Goal: Obtain resource: Obtain resource

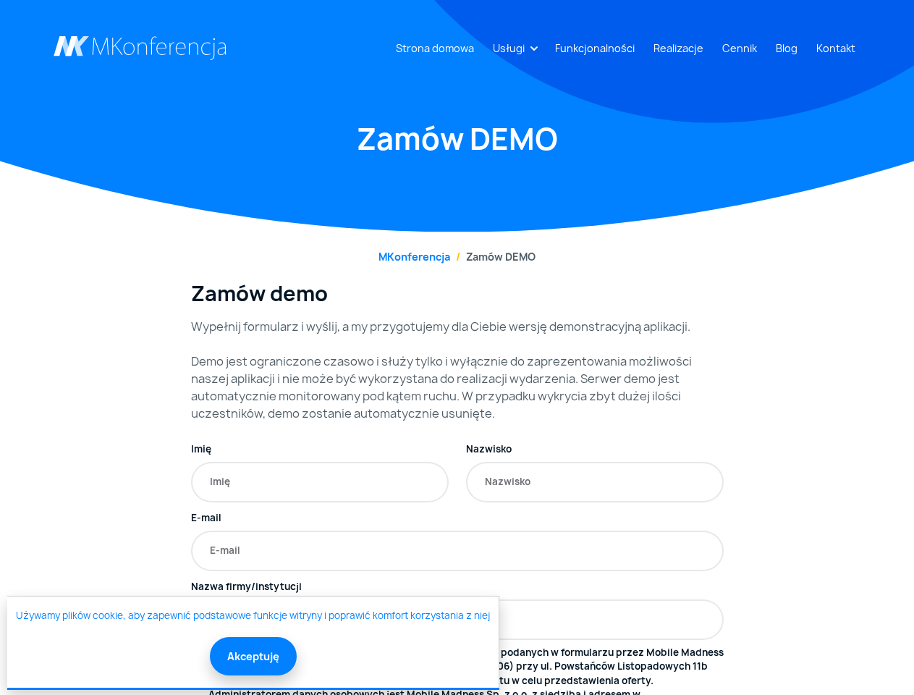
click at [512, 48] on link "Usługi" at bounding box center [508, 48] width 43 height 27
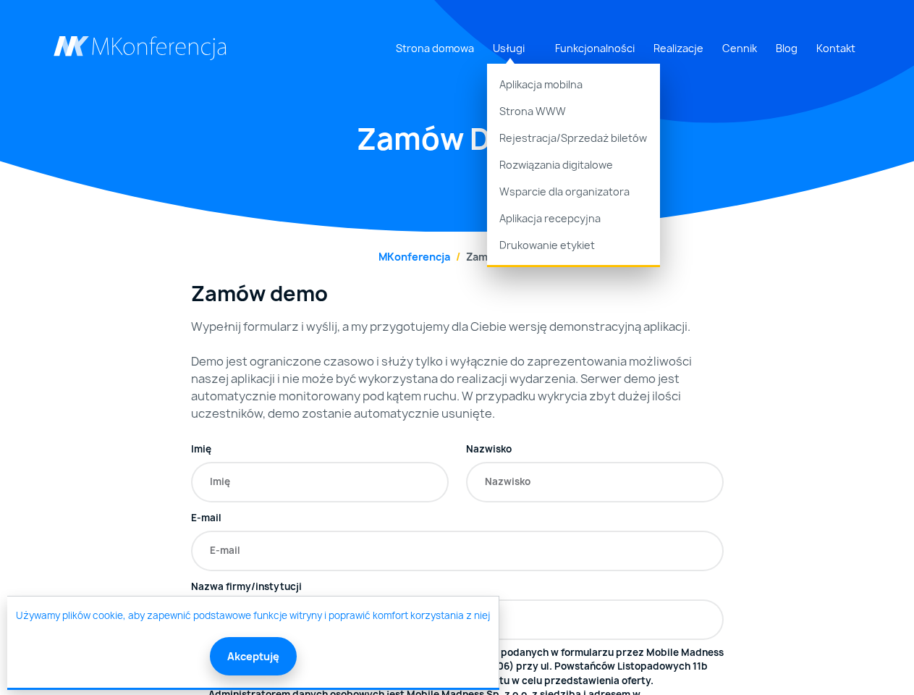
click at [252, 656] on button "Akceptuję" at bounding box center [253, 656] width 87 height 38
